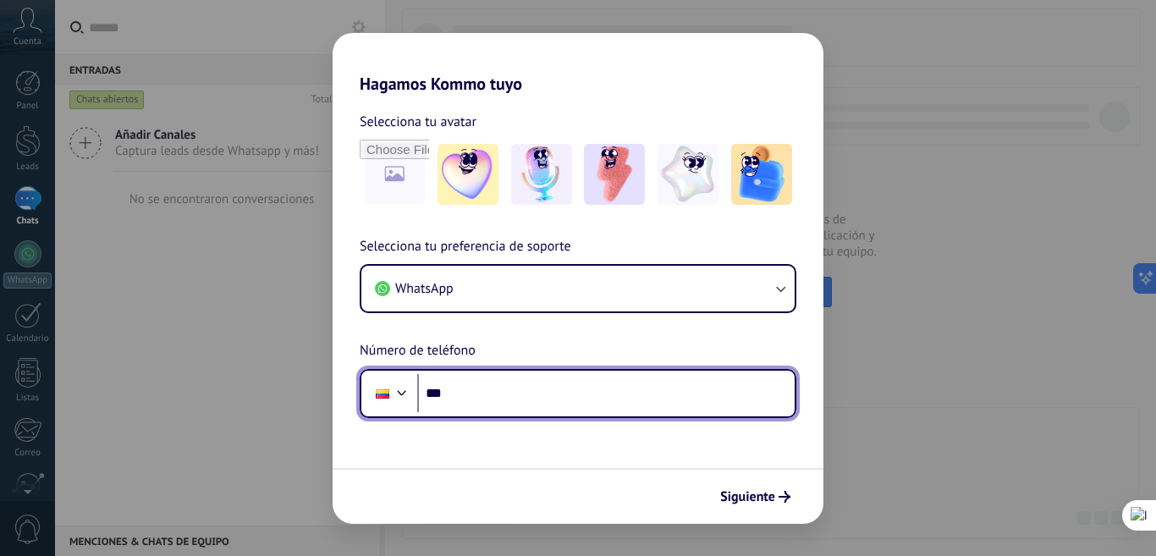
click at [569, 397] on input "***" at bounding box center [605, 393] width 377 height 39
paste input "**********"
type input "**********"
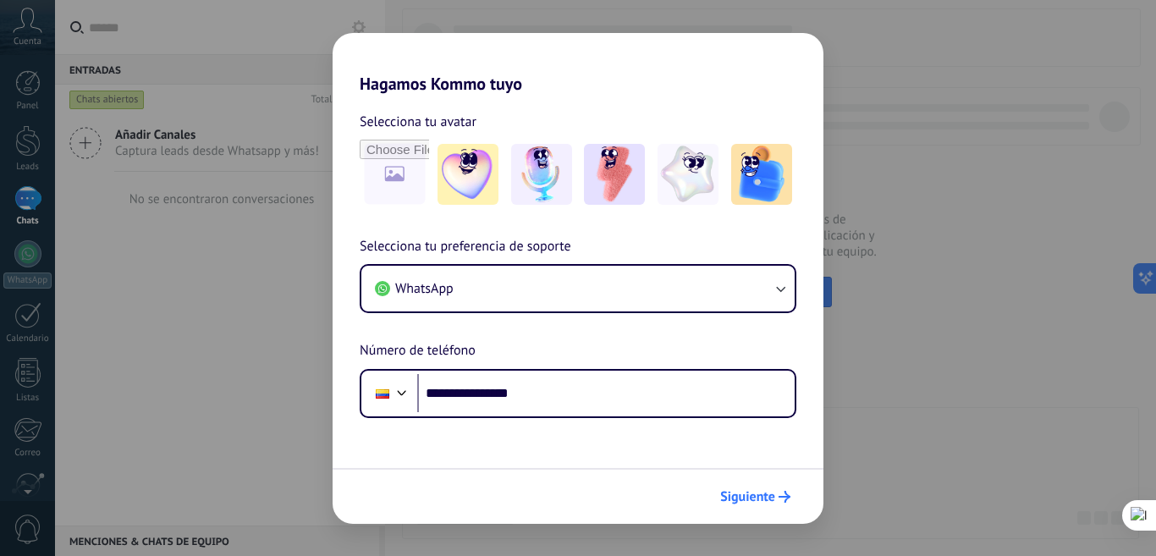
click at [750, 490] on button "Siguiente" at bounding box center [754, 496] width 85 height 29
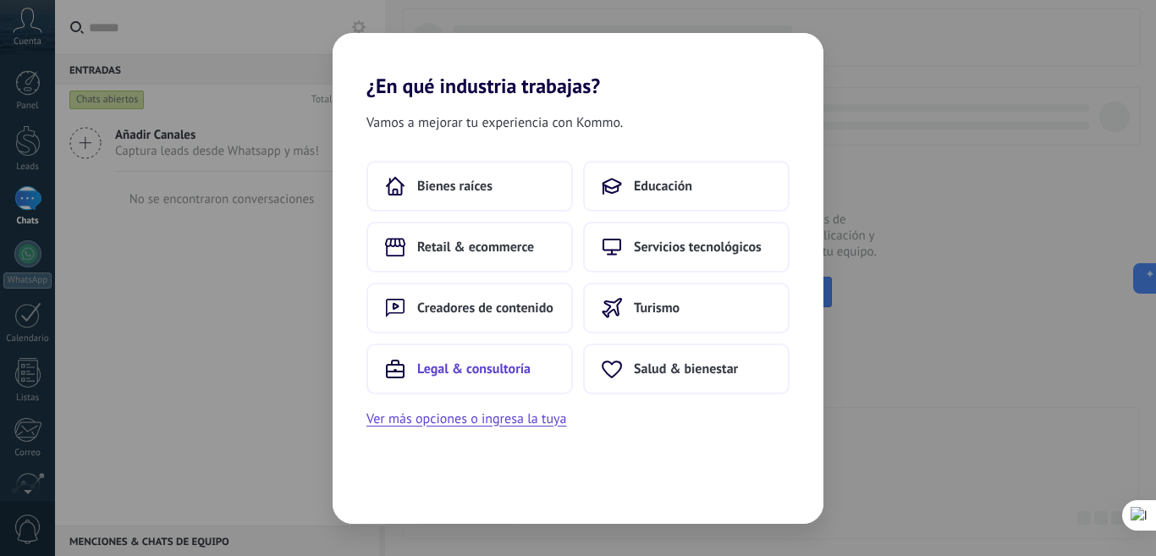
click at [496, 370] on span "Legal & consultoría" at bounding box center [473, 368] width 113 height 17
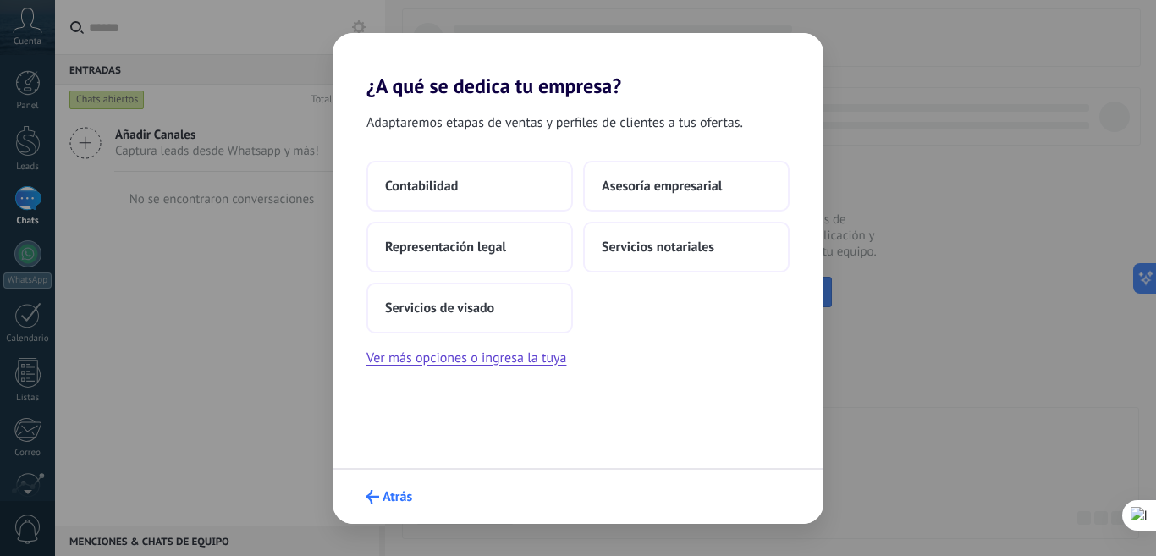
click at [384, 507] on button "Atrás" at bounding box center [389, 496] width 62 height 29
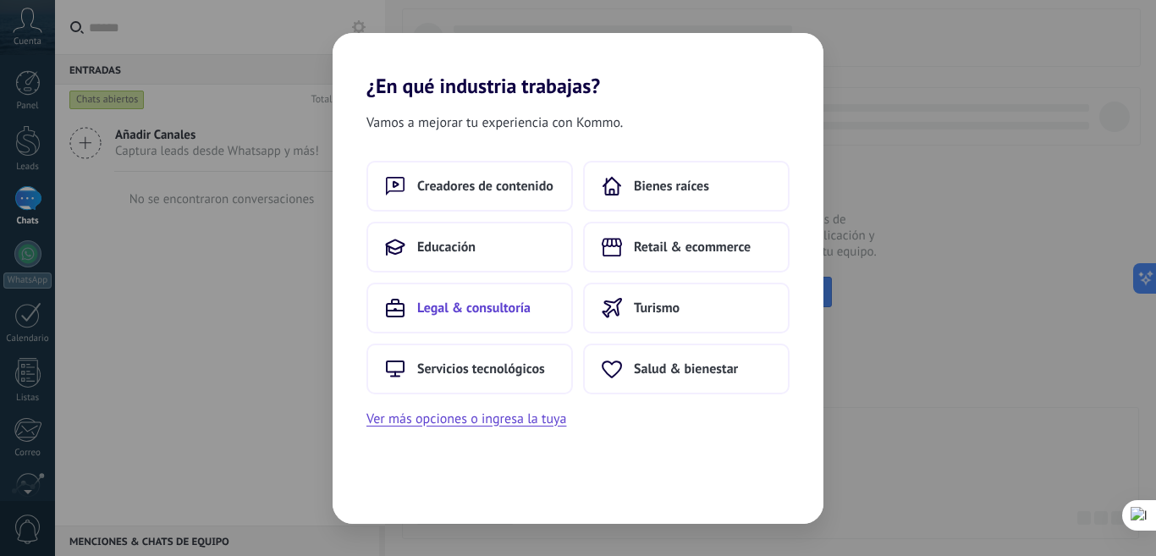
click at [484, 304] on span "Legal & consultoría" at bounding box center [473, 307] width 113 height 17
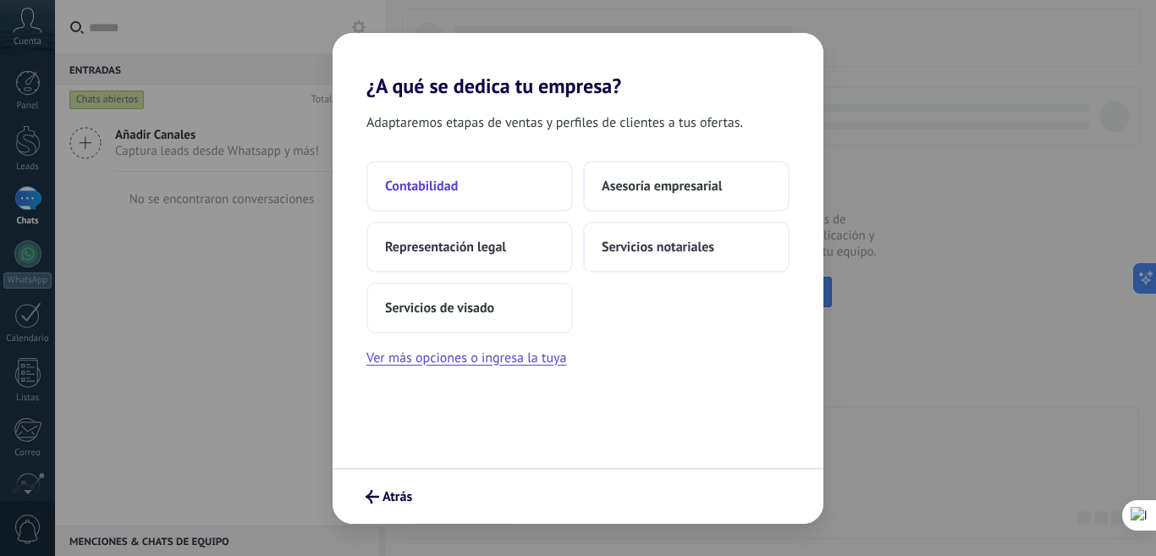
click at [425, 183] on span "Contabilidad" at bounding box center [421, 186] width 73 height 17
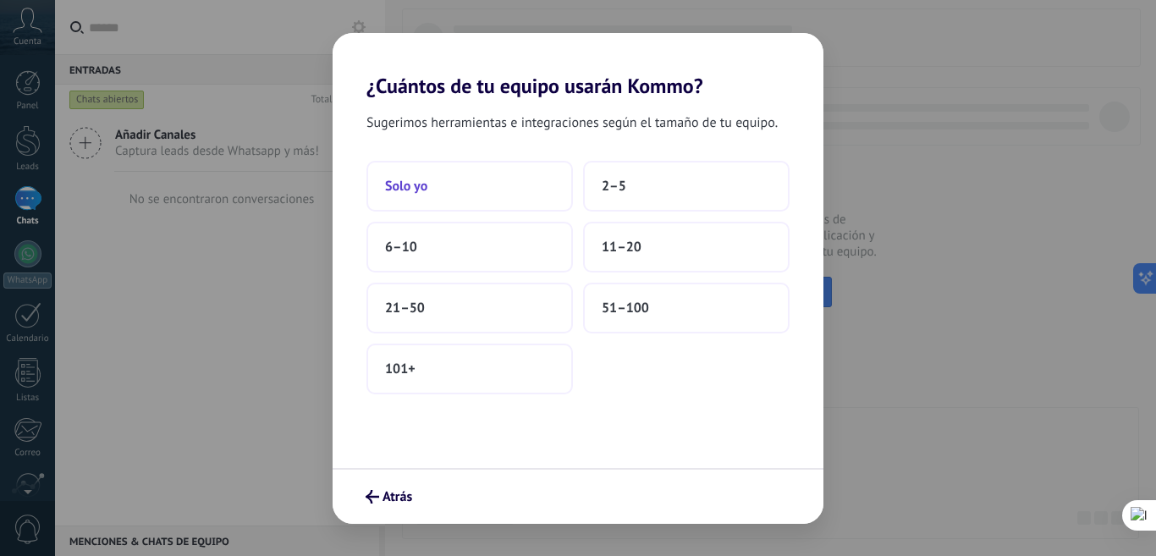
click at [403, 185] on span "Solo yo" at bounding box center [406, 186] width 42 height 17
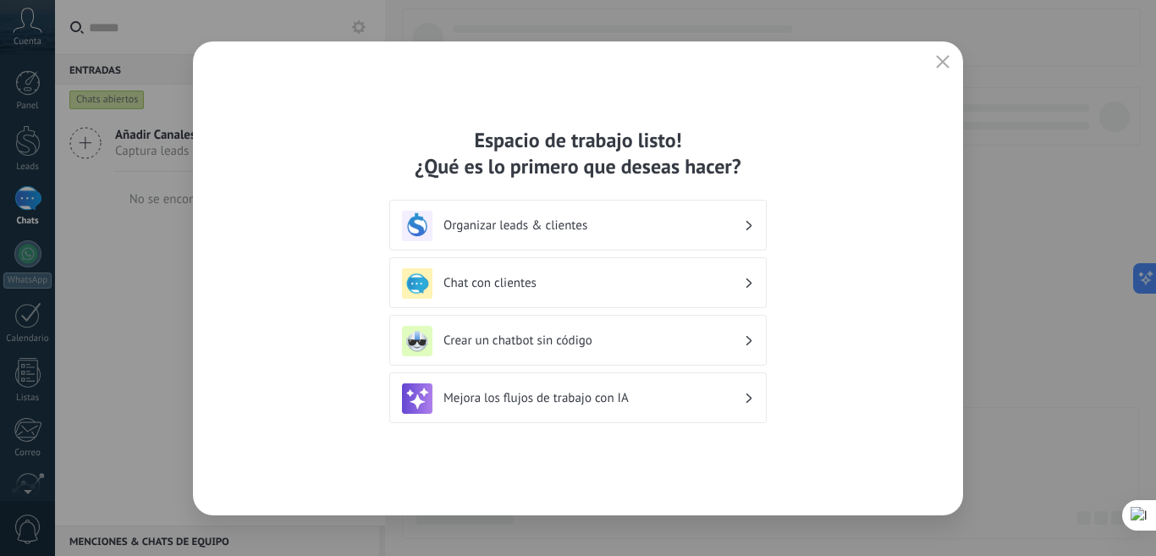
click at [942, 58] on icon "button" at bounding box center [943, 62] width 14 height 14
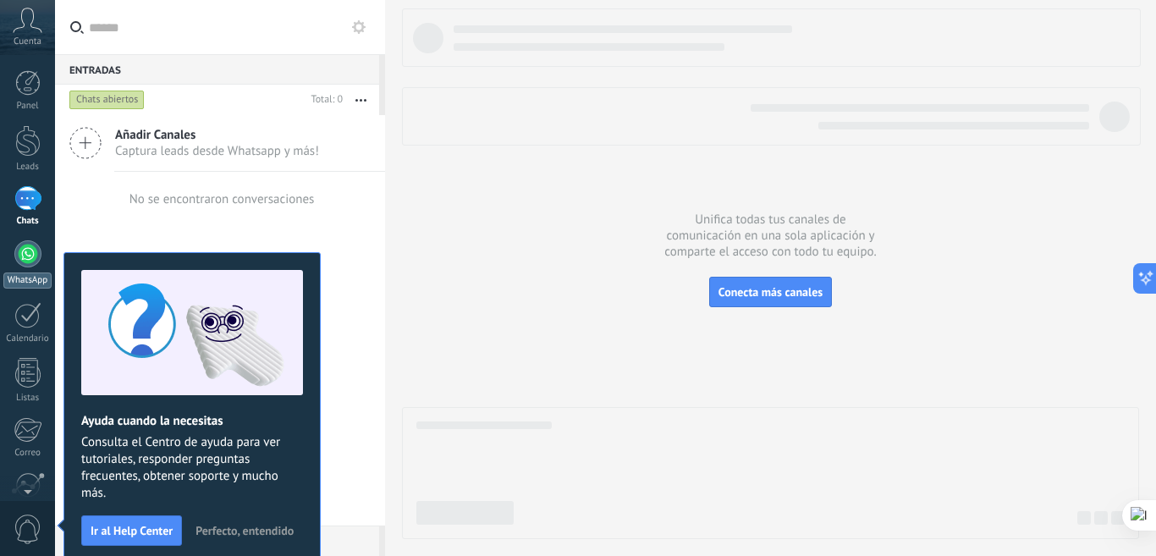
click at [30, 262] on div at bounding box center [27, 253] width 27 height 27
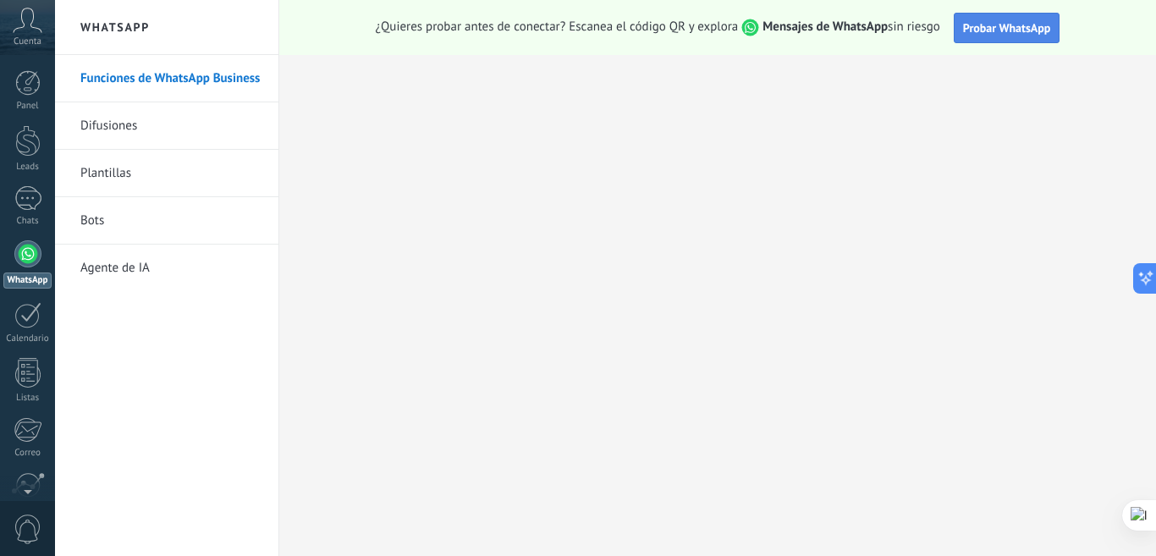
click at [1004, 31] on span "Probar WhatsApp" at bounding box center [1007, 27] width 88 height 15
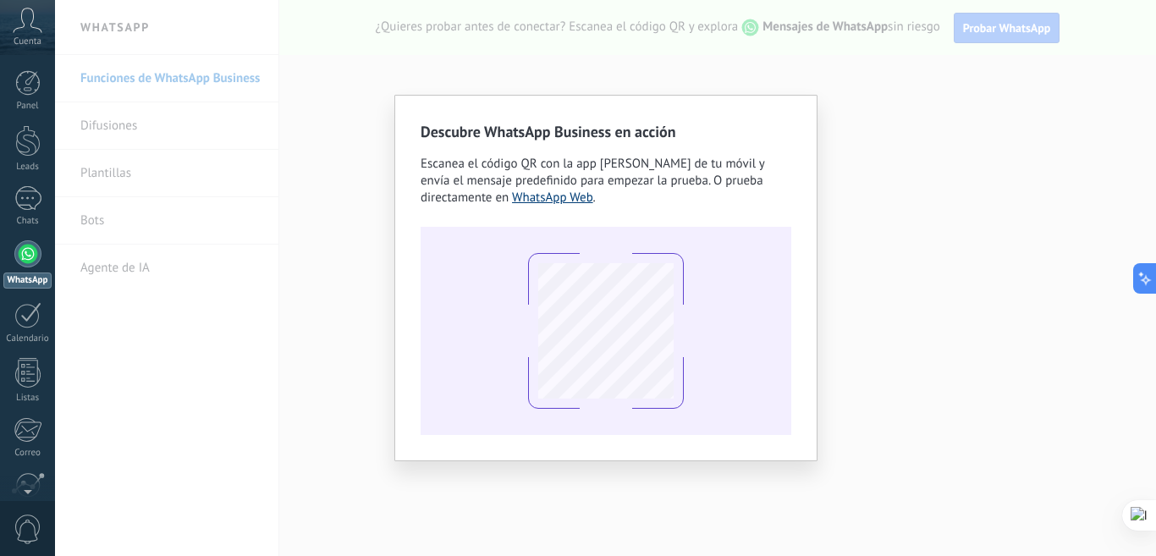
click at [559, 195] on link "WhatsApp Web" at bounding box center [552, 198] width 81 height 16
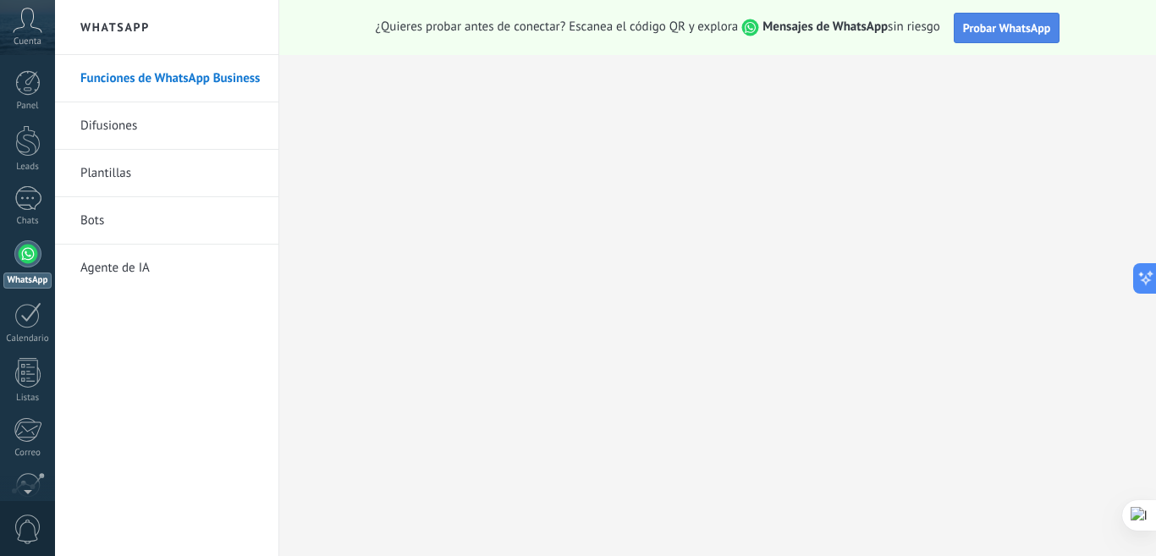
click at [998, 21] on span "Probar WhatsApp" at bounding box center [1007, 27] width 88 height 15
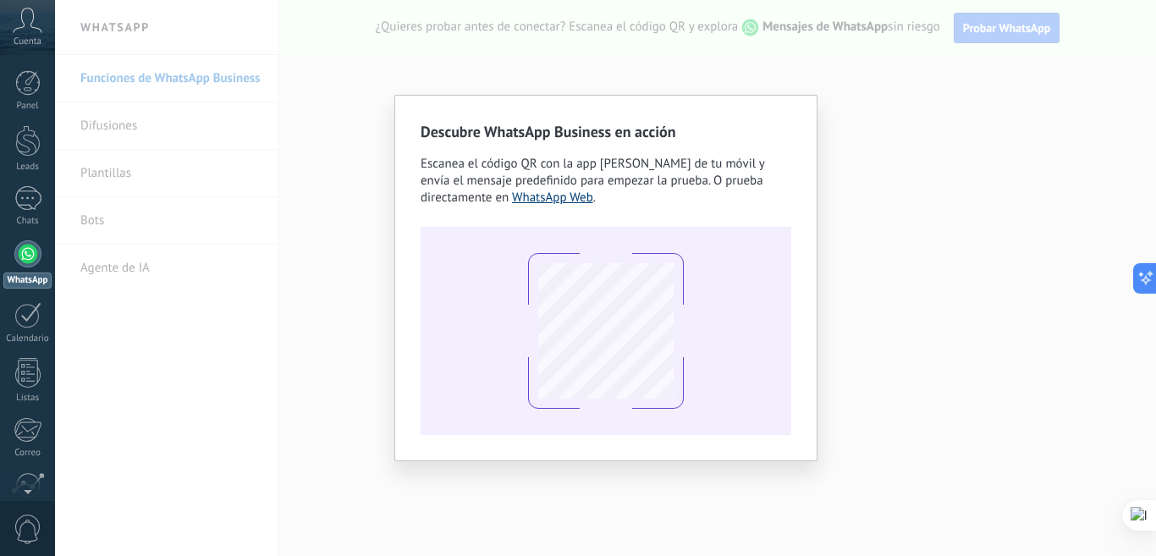
click at [564, 190] on link "WhatsApp Web" at bounding box center [552, 198] width 81 height 16
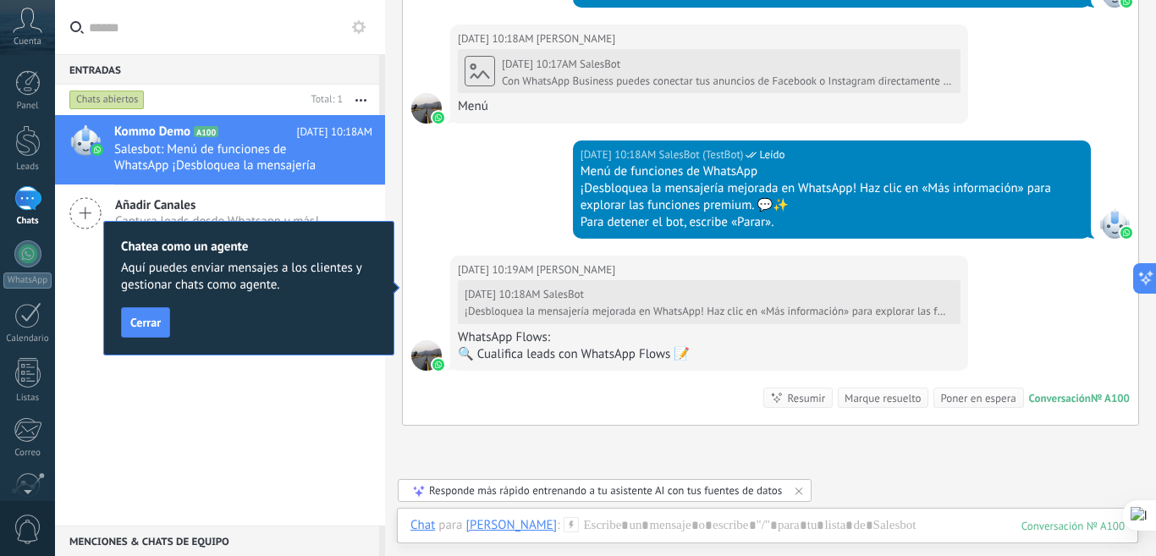
scroll to position [1834, 0]
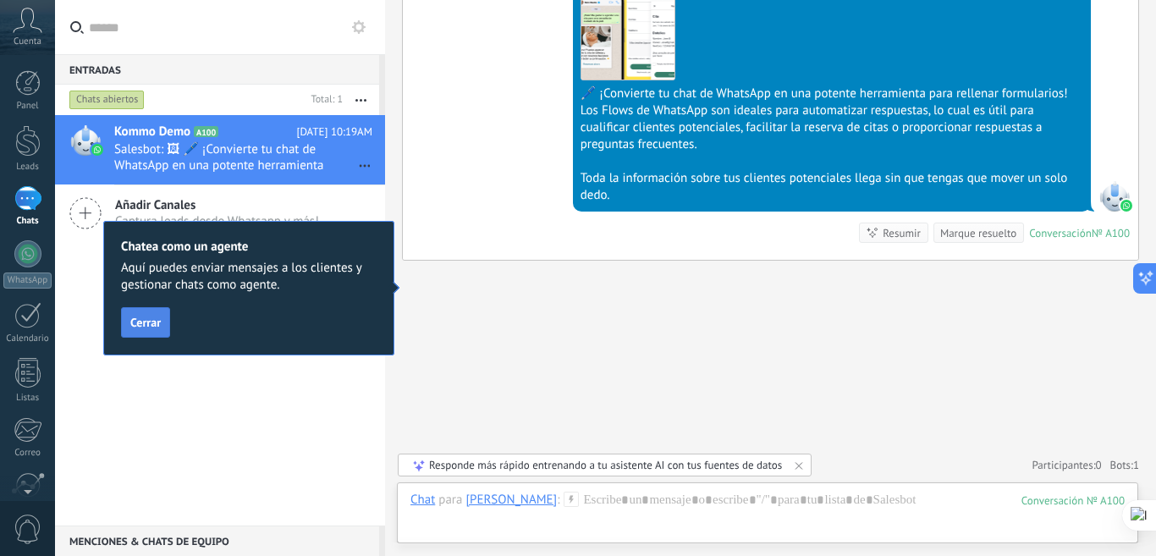
click at [154, 321] on span "Cerrar" at bounding box center [145, 322] width 30 height 12
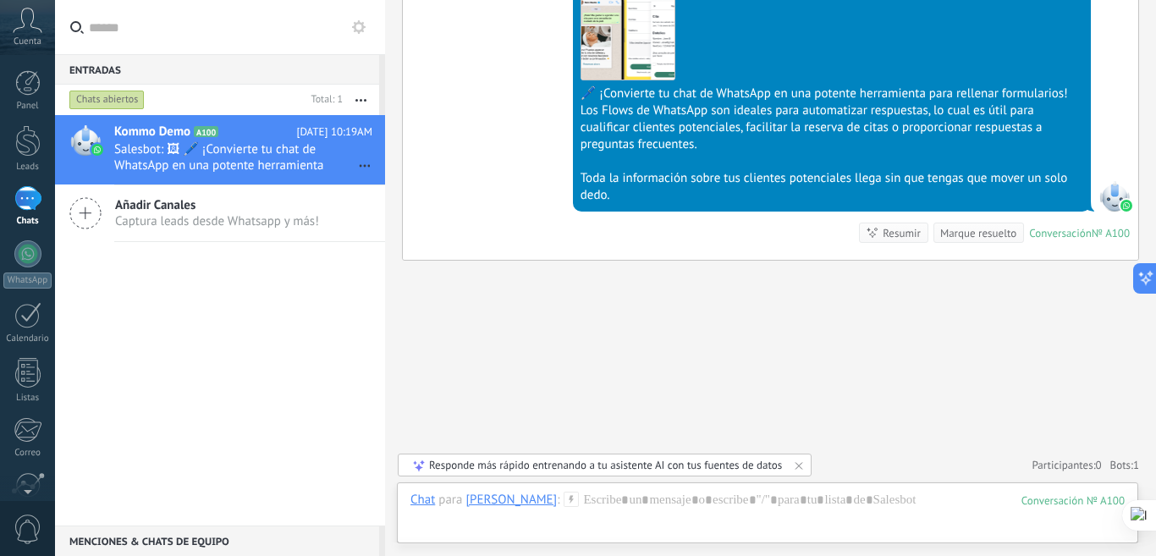
click at [24, 24] on use at bounding box center [28, 20] width 29 height 25
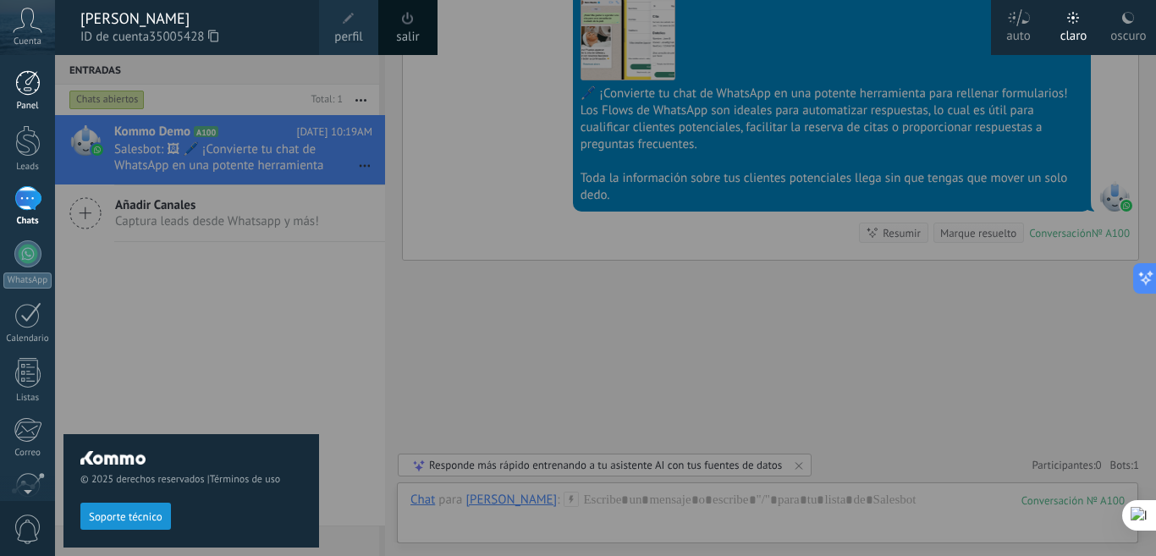
click at [28, 91] on div at bounding box center [27, 82] width 25 height 25
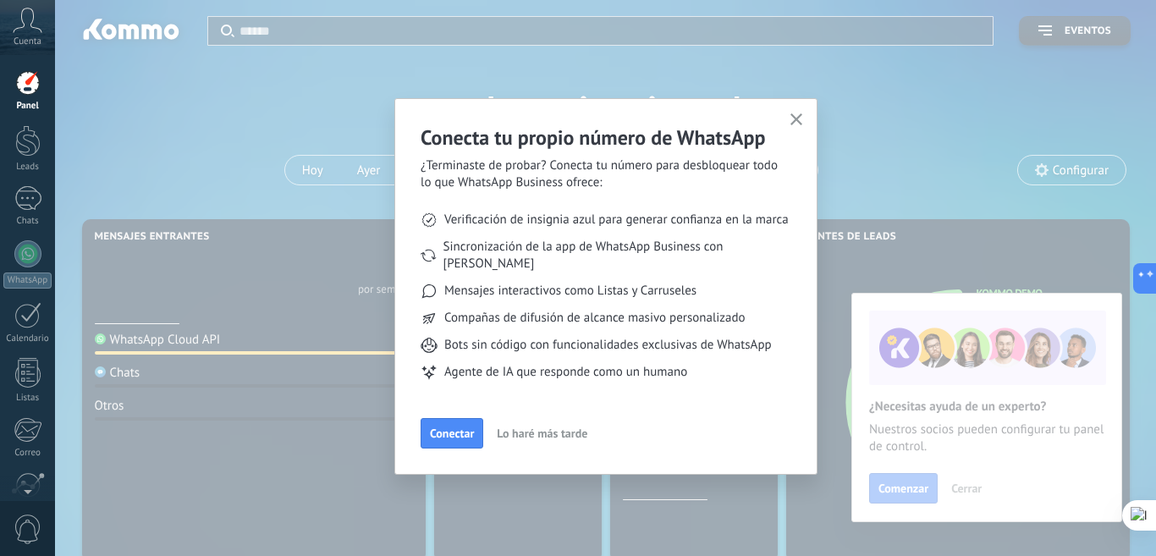
click at [797, 121] on use "button" at bounding box center [796, 119] width 13 height 13
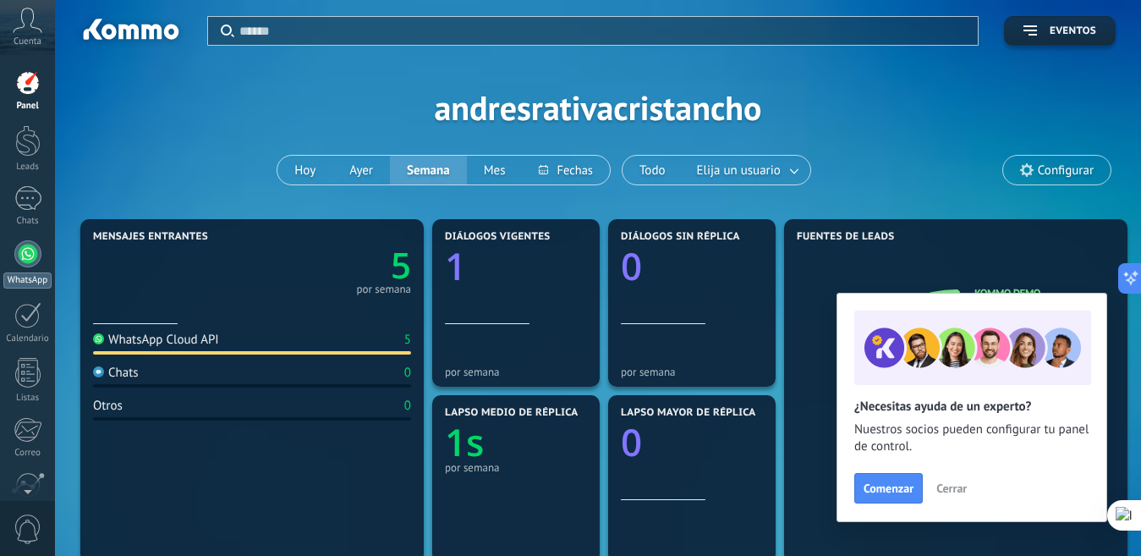
click at [24, 258] on div at bounding box center [27, 253] width 27 height 27
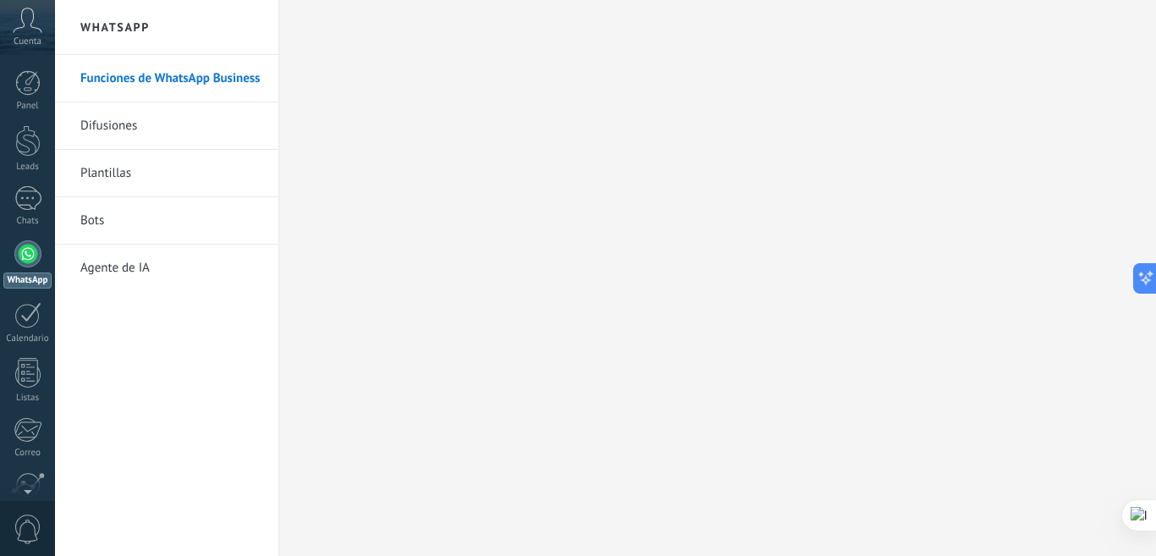
click at [168, 77] on link "Funciones de WhatsApp Business" at bounding box center [170, 78] width 181 height 47
click at [105, 129] on link "Difusiones" at bounding box center [170, 125] width 181 height 47
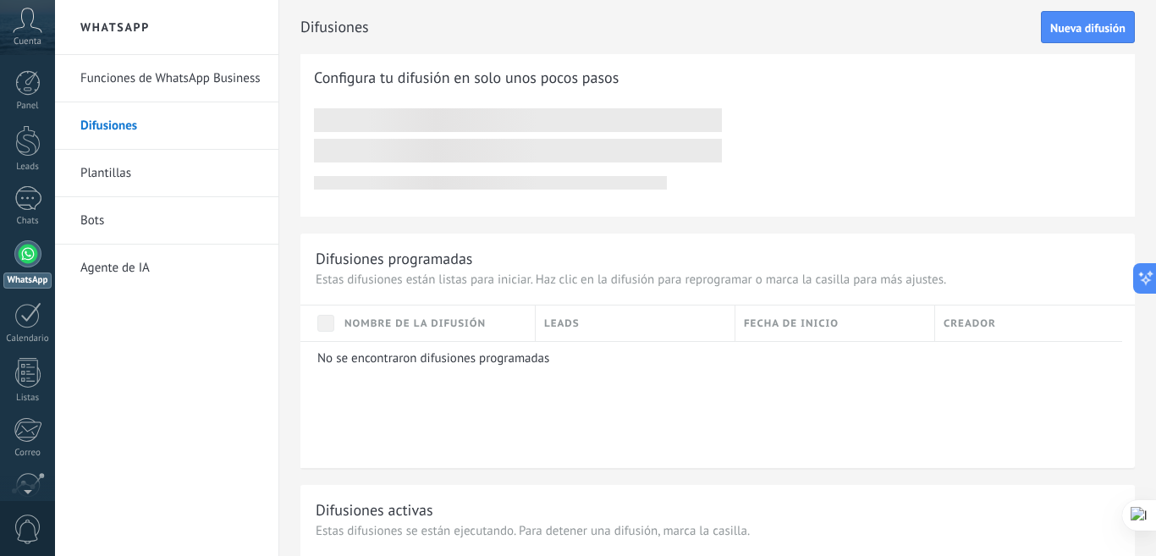
click at [123, 168] on link "Plantillas" at bounding box center [170, 173] width 181 height 47
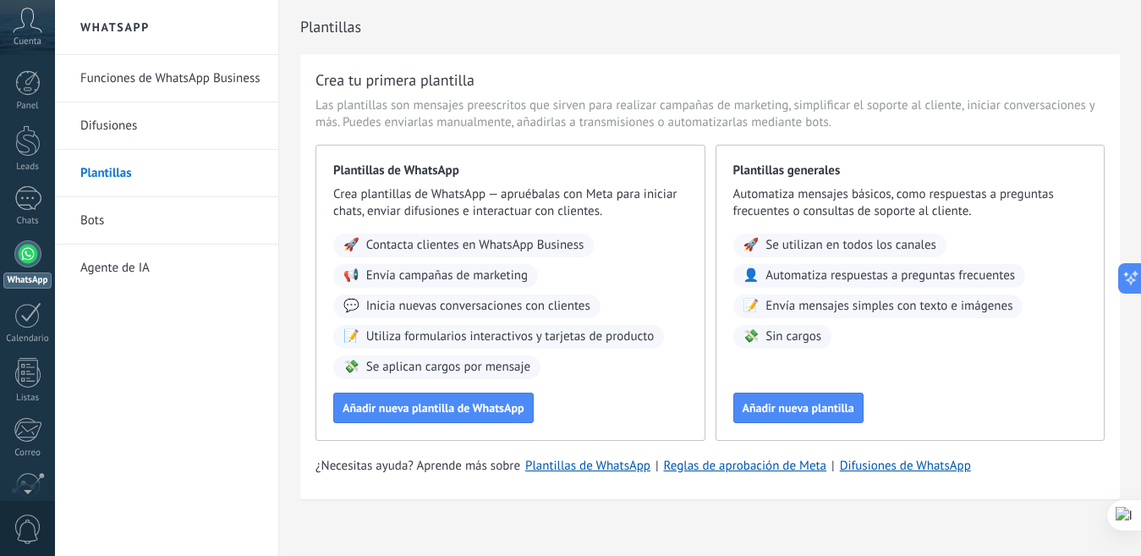
click at [93, 220] on link "Bots" at bounding box center [170, 220] width 181 height 47
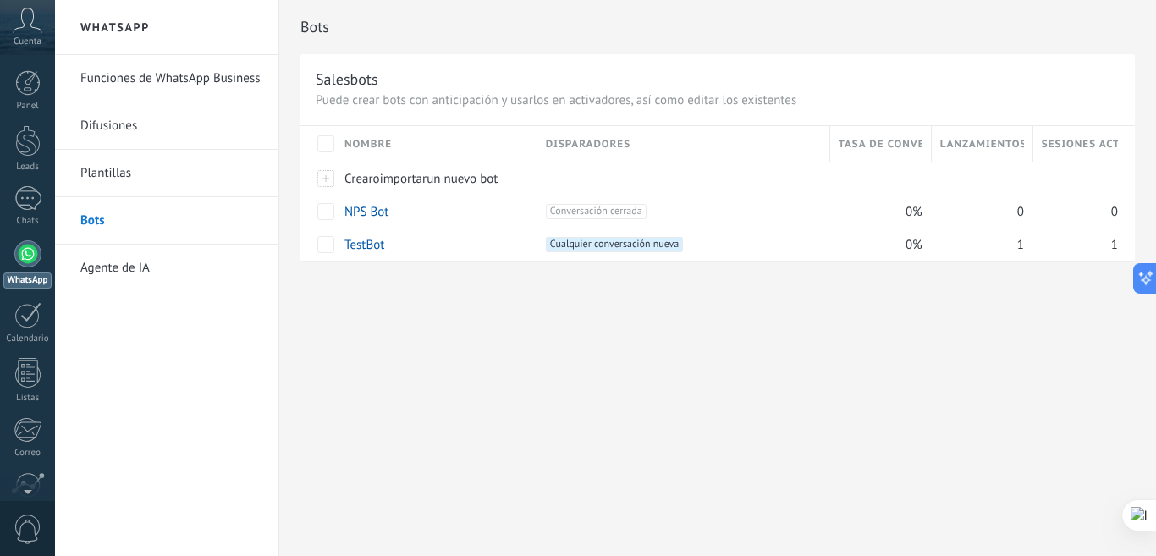
click at [137, 264] on link "Agente de IA" at bounding box center [170, 267] width 181 height 47
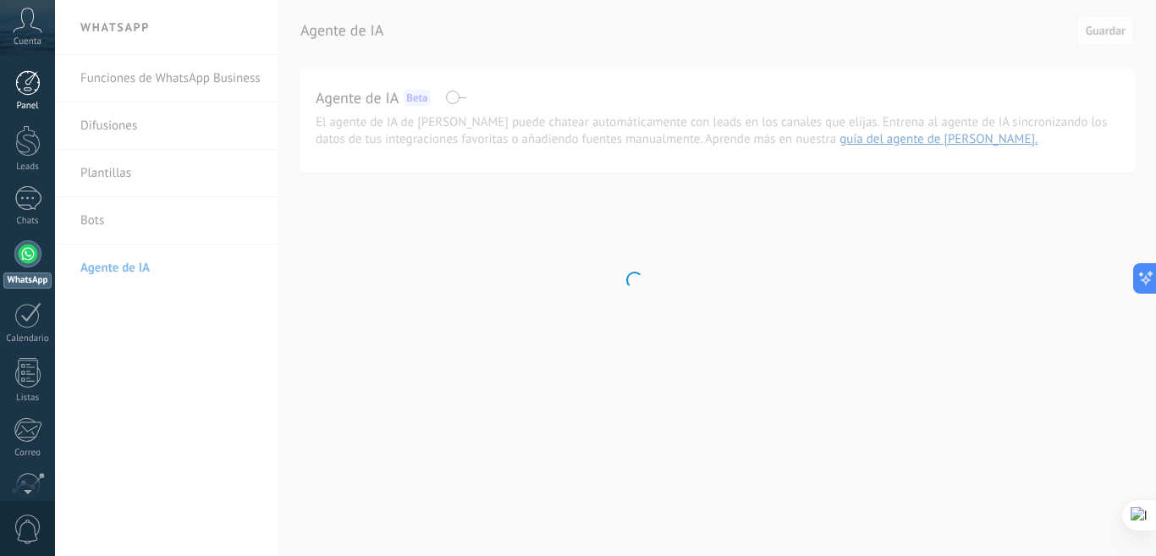
click at [32, 80] on div at bounding box center [27, 82] width 25 height 25
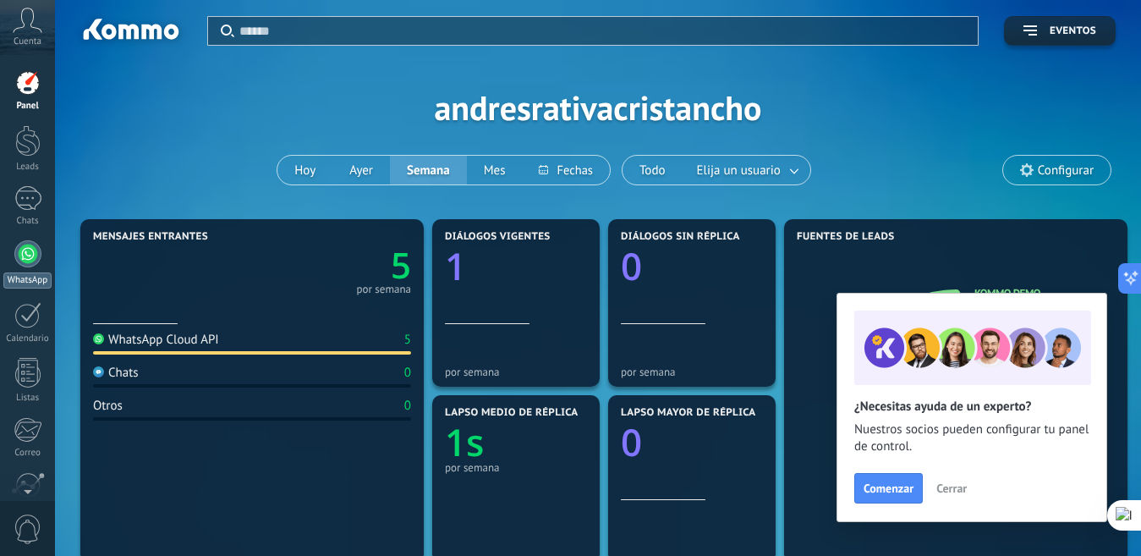
click at [30, 250] on div at bounding box center [27, 253] width 27 height 27
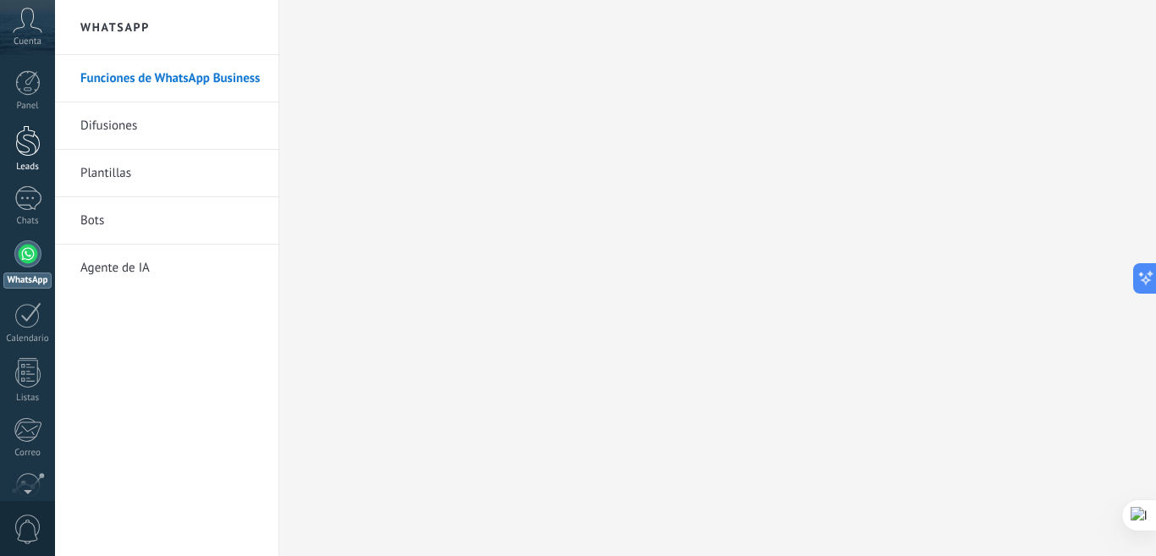
click at [23, 140] on div at bounding box center [27, 140] width 25 height 31
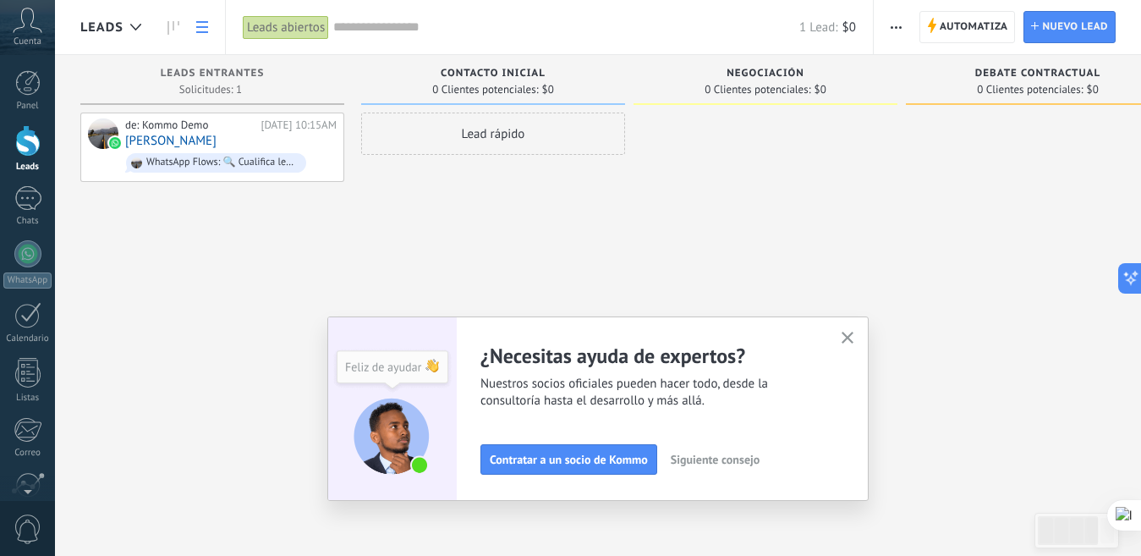
click at [197, 22] on use at bounding box center [202, 27] width 12 height 12
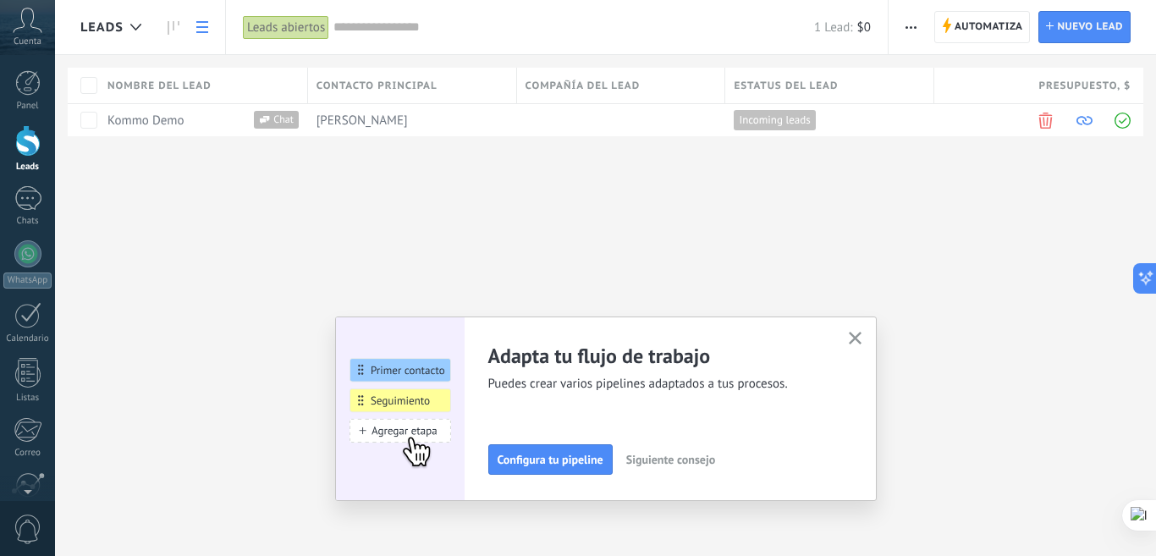
click at [854, 336] on icon "button" at bounding box center [855, 338] width 13 height 13
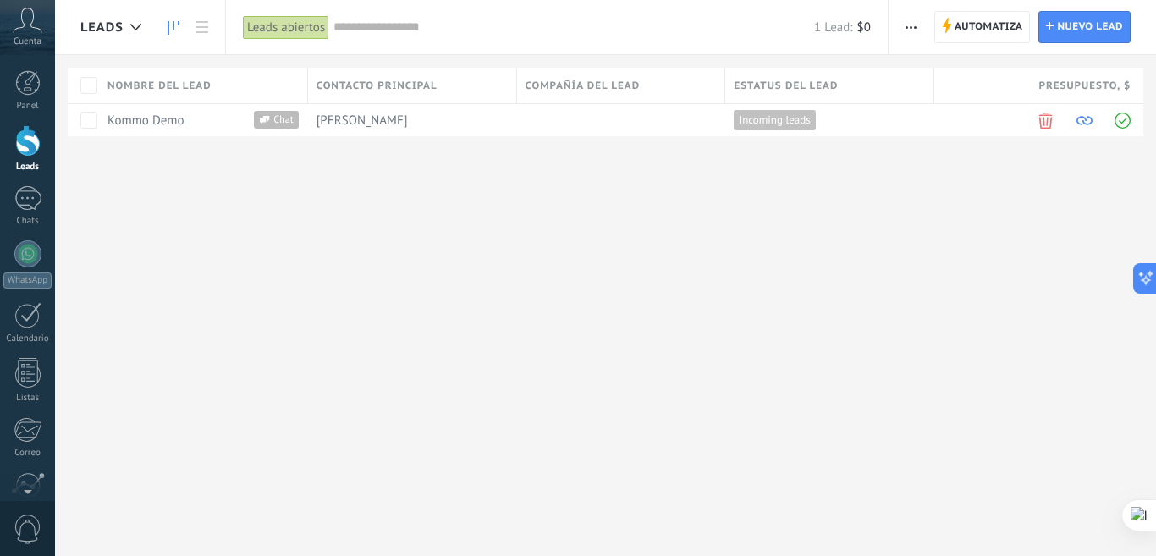
click at [173, 23] on use at bounding box center [174, 28] width 12 height 14
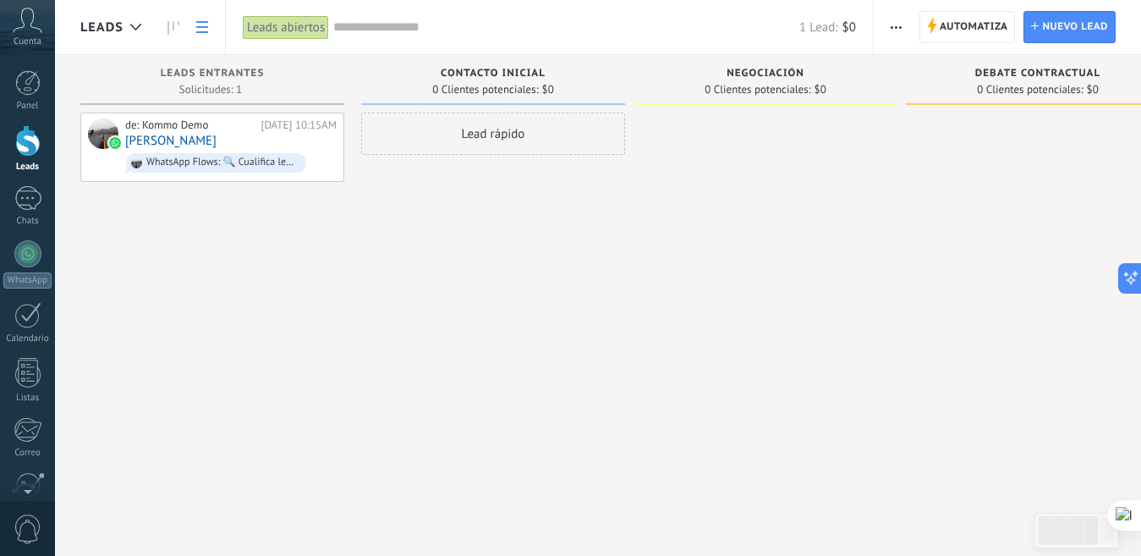
click at [203, 35] on link at bounding box center [202, 27] width 29 height 33
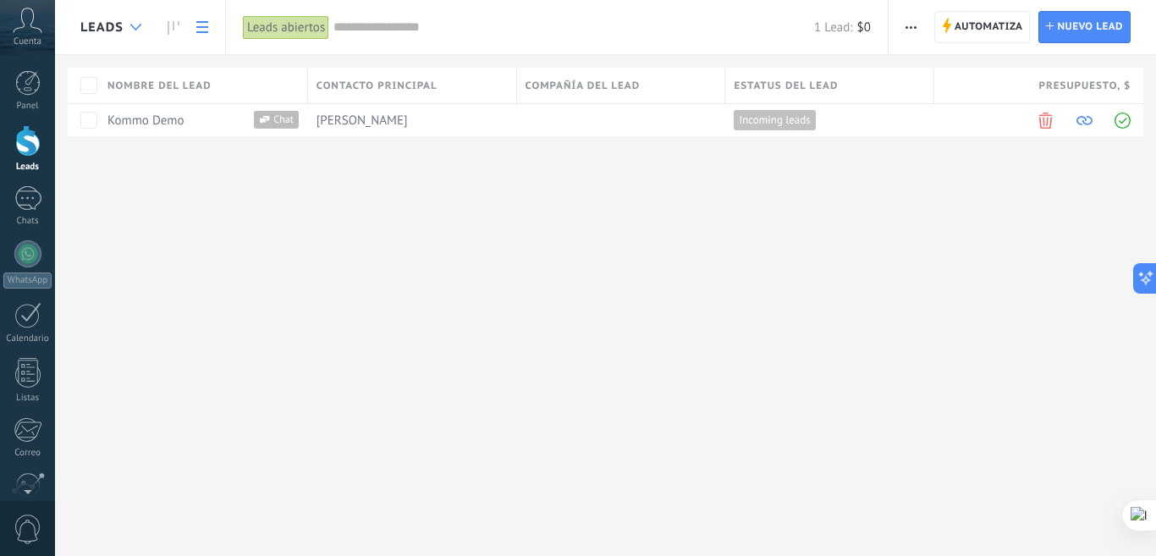
click at [134, 30] on div at bounding box center [136, 27] width 28 height 33
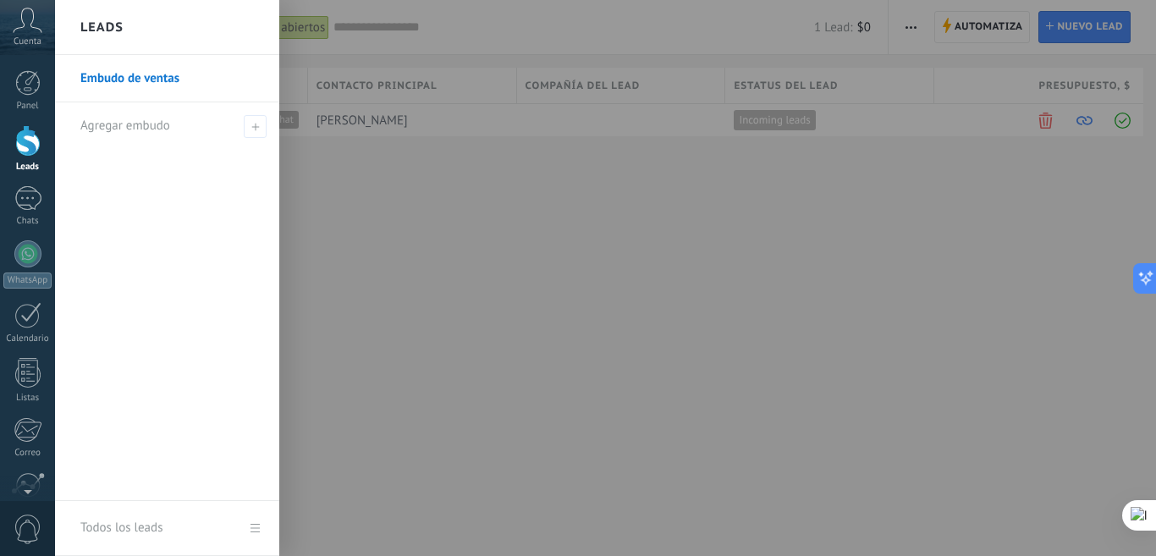
click at [437, 200] on div at bounding box center [633, 278] width 1156 height 556
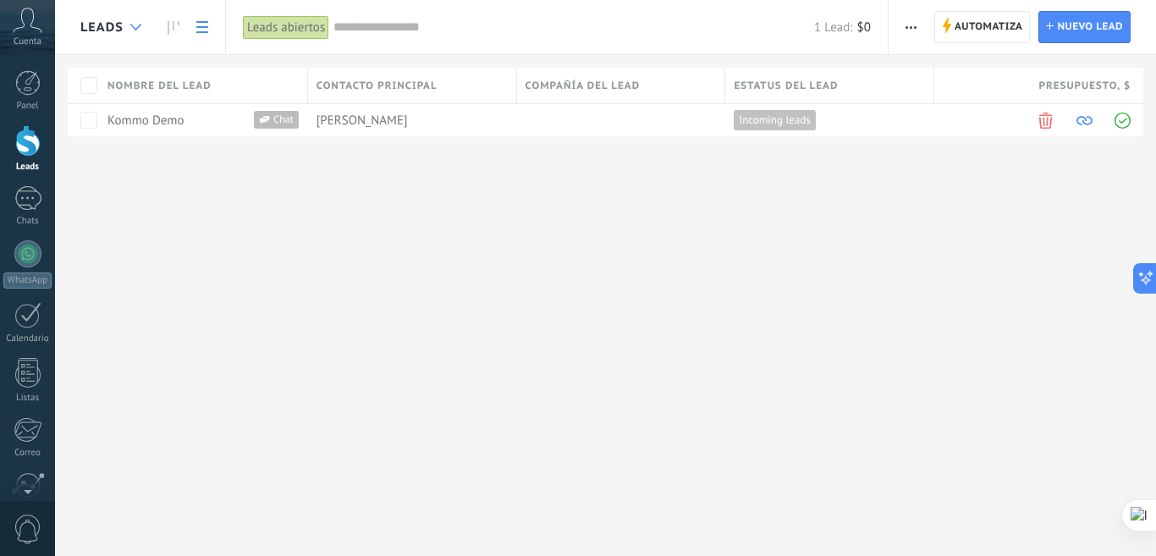
click at [124, 25] on div at bounding box center [136, 27] width 28 height 33
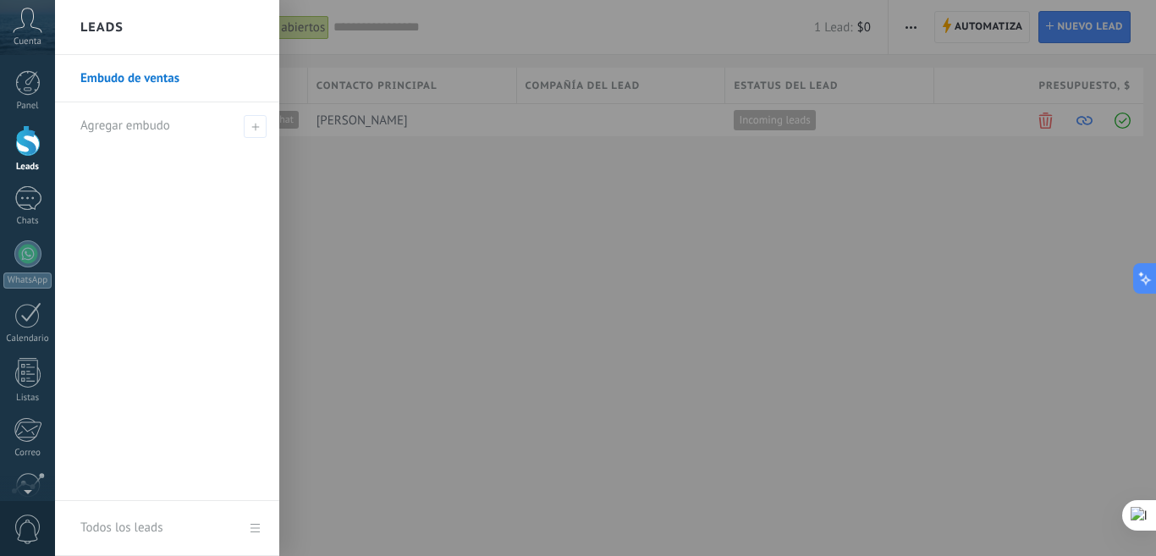
click at [354, 189] on div at bounding box center [633, 278] width 1156 height 556
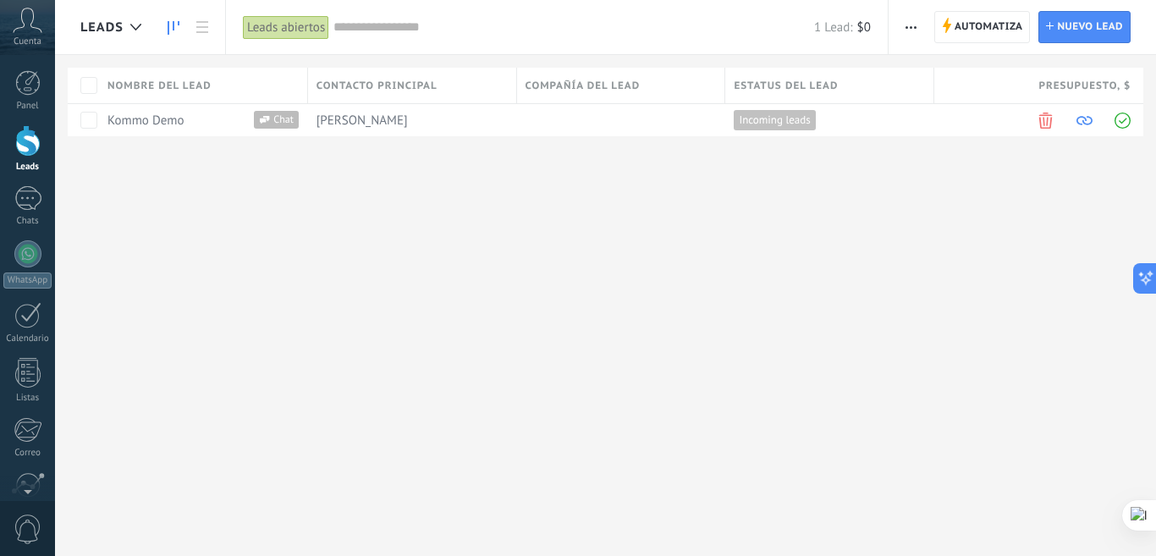
click at [168, 28] on use at bounding box center [174, 28] width 12 height 14
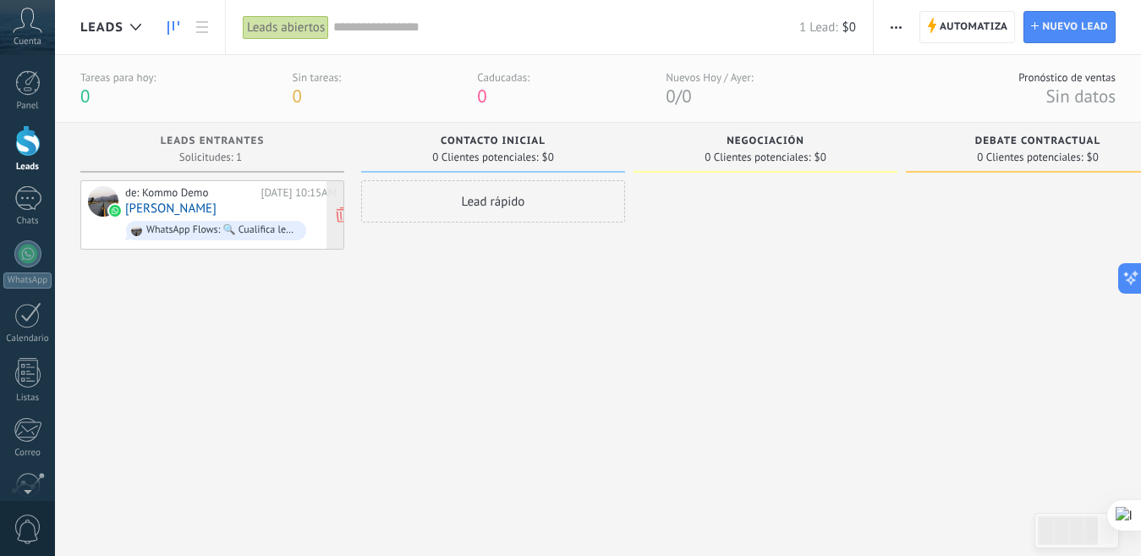
click at [238, 198] on div "de: Kommo Demo" at bounding box center [189, 193] width 129 height 14
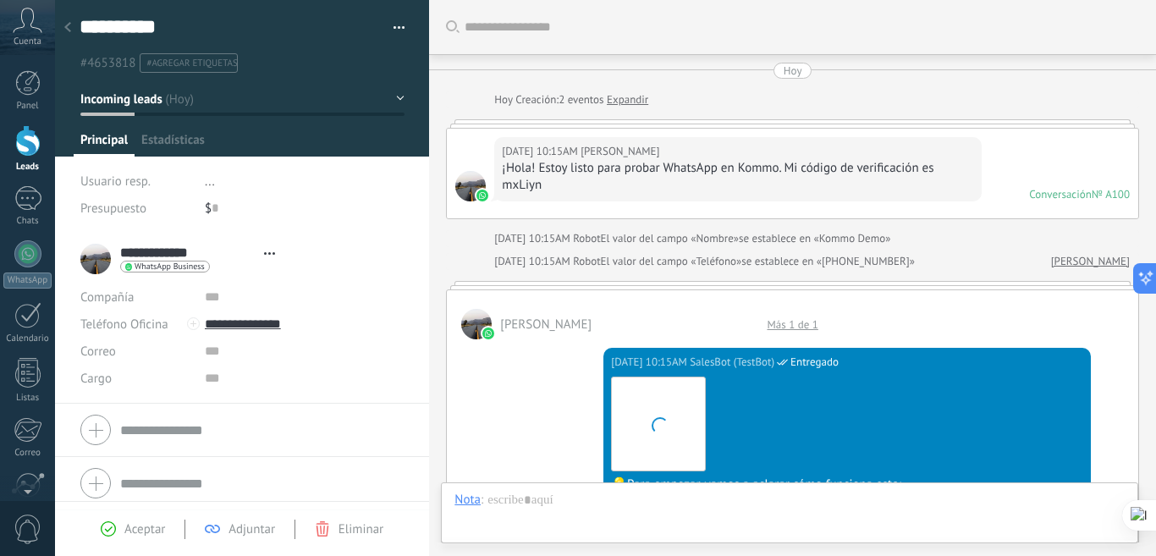
type textarea "**********"
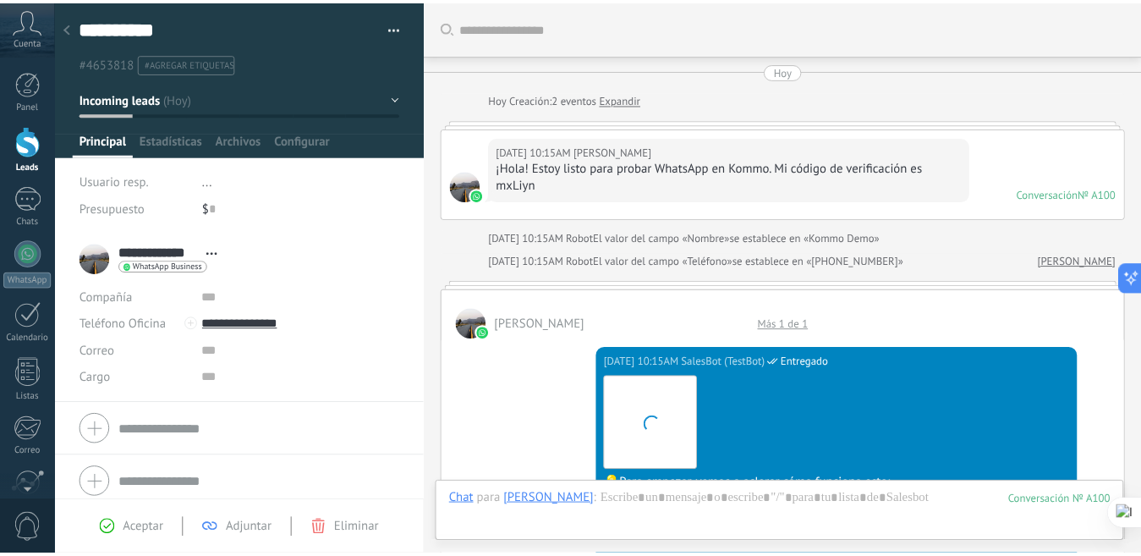
scroll to position [1830, 0]
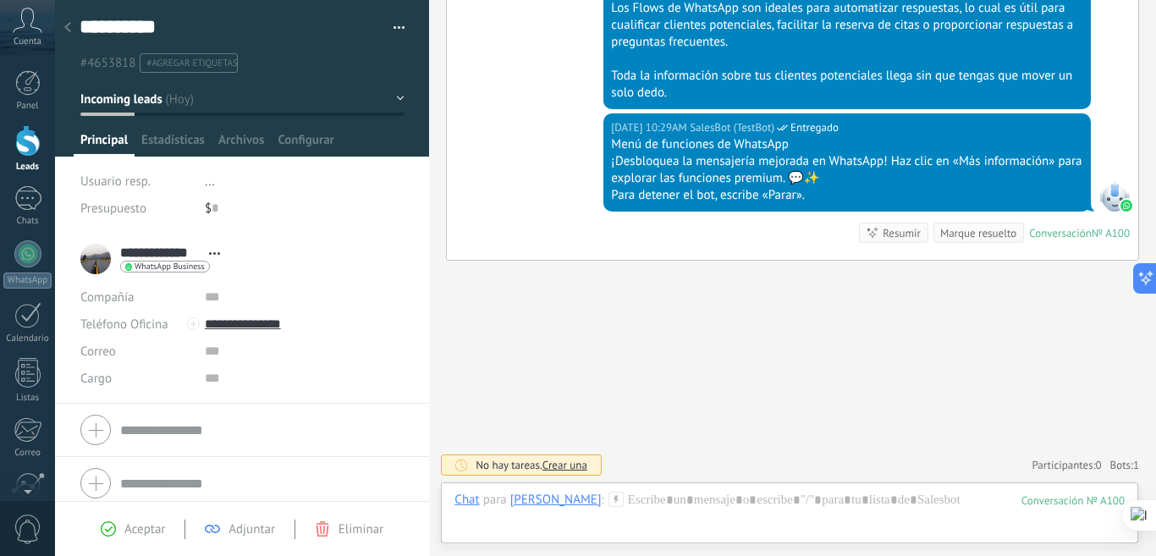
click at [67, 25] on icon at bounding box center [67, 27] width 7 height 10
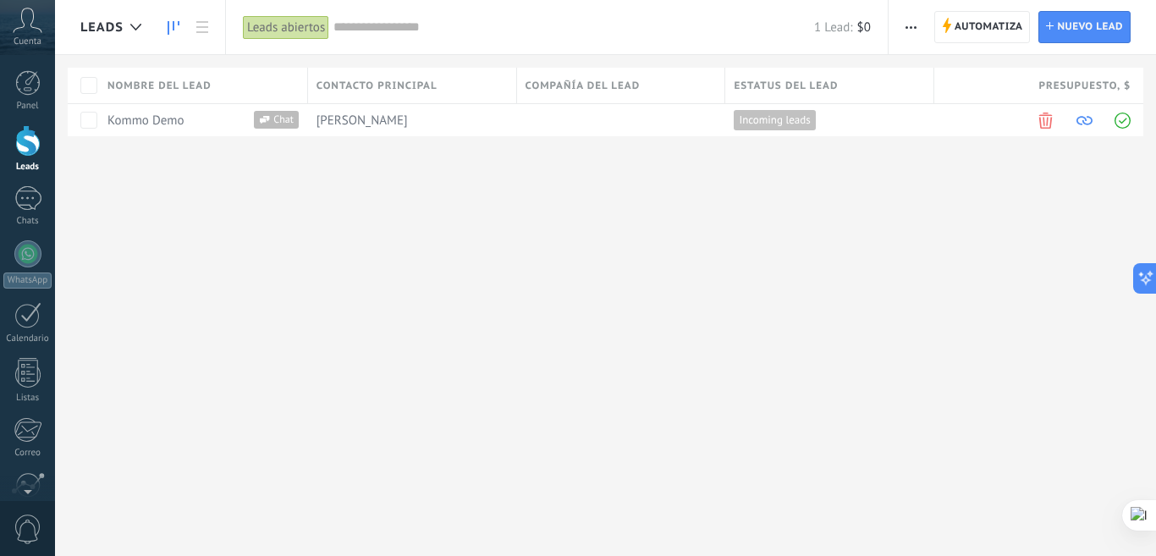
click at [164, 19] on link at bounding box center [173, 27] width 29 height 33
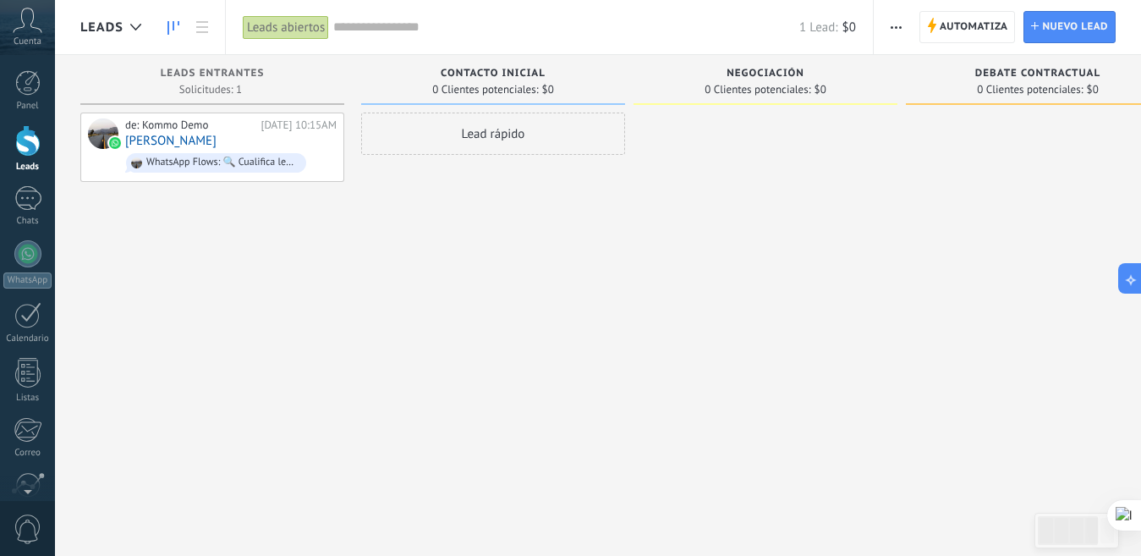
click at [958, 32] on span "Automatiza" at bounding box center [974, 27] width 69 height 30
